Goal: Task Accomplishment & Management: Manage account settings

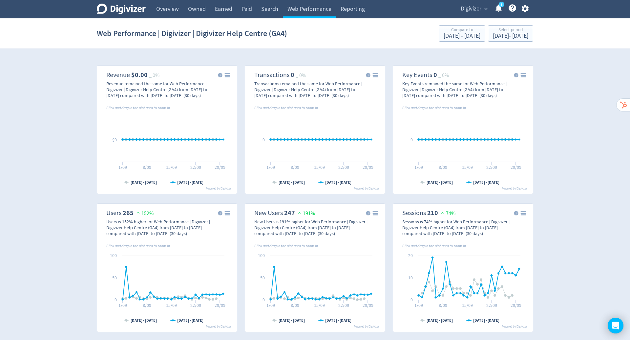
click at [528, 9] on icon "button" at bounding box center [525, 8] width 9 height 9
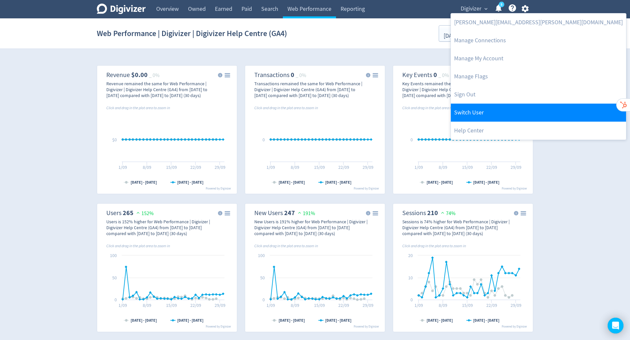
click at [508, 116] on link "Switch User" at bounding box center [538, 113] width 175 height 18
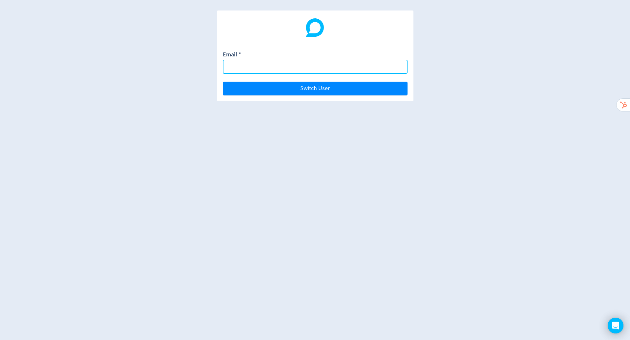
click at [308, 71] on input "Email *" at bounding box center [315, 67] width 185 height 14
paste input "[EMAIL_ADDRESS][DOMAIN_NAME]"
type input "[EMAIL_ADDRESS][DOMAIN_NAME]"
click at [223, 82] on button "Switch User" at bounding box center [315, 89] width 185 height 14
